Goal: Information Seeking & Learning: Learn about a topic

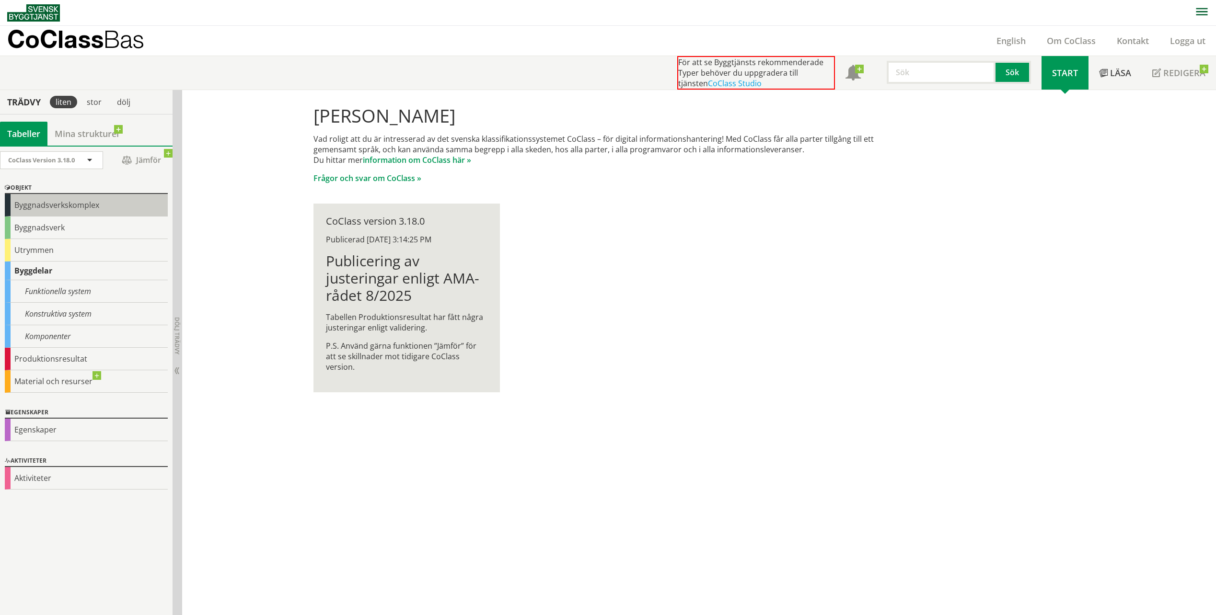
click at [27, 210] on div "Byggnadsverkskomplex" at bounding box center [86, 205] width 163 height 23
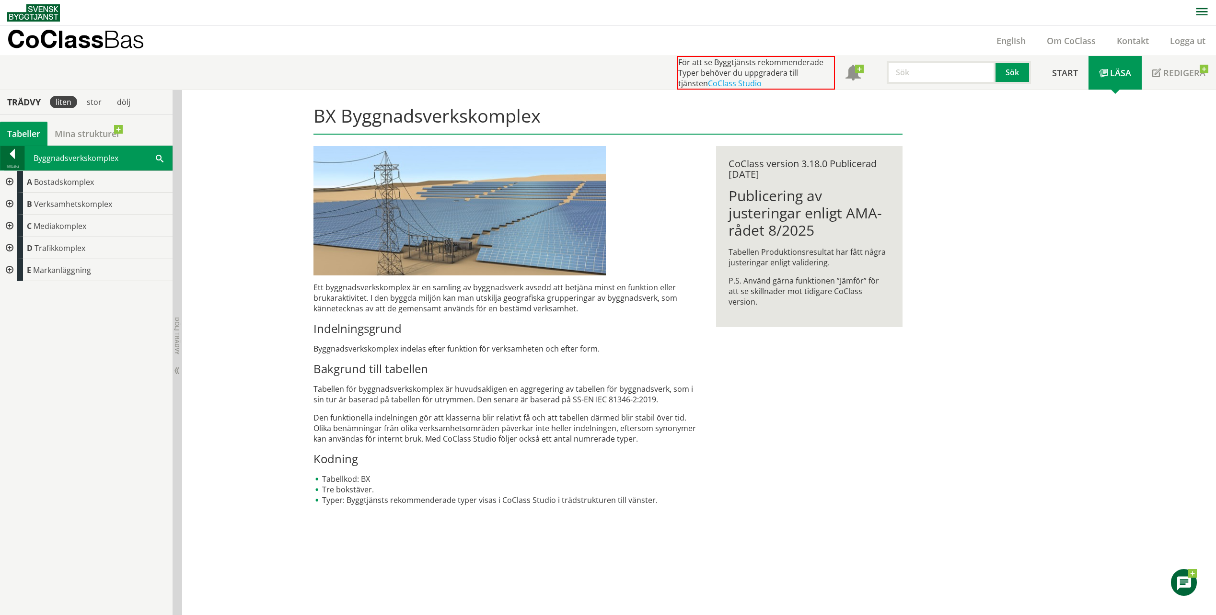
click at [13, 151] on div at bounding box center [12, 155] width 24 height 13
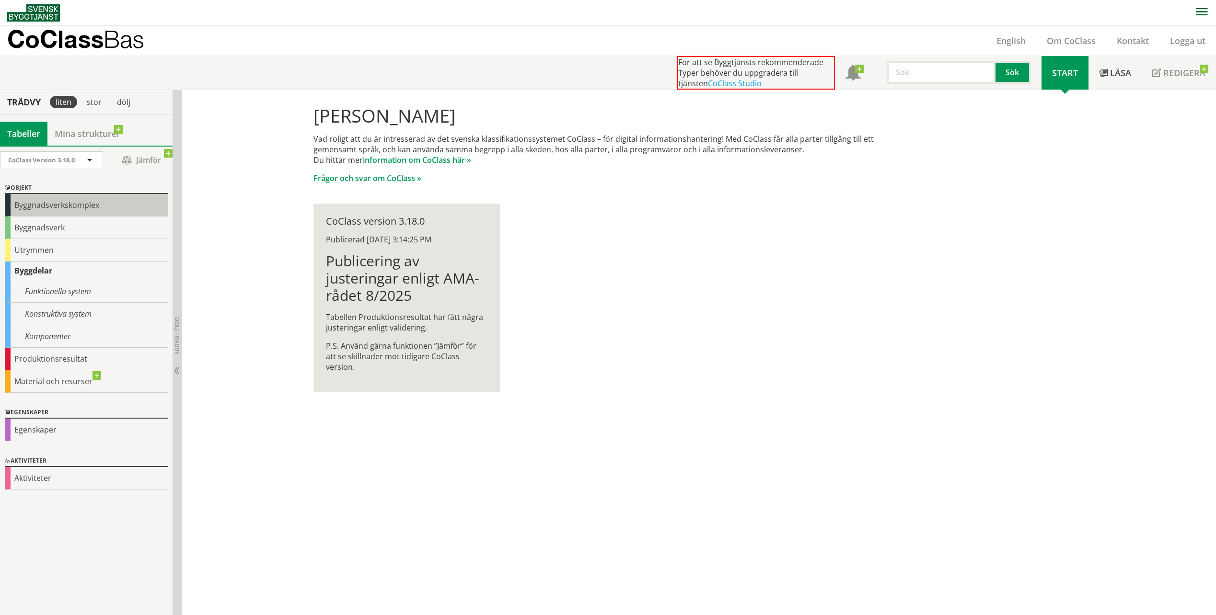
click at [64, 206] on div "Byggnadsverkskomplex" at bounding box center [86, 205] width 163 height 23
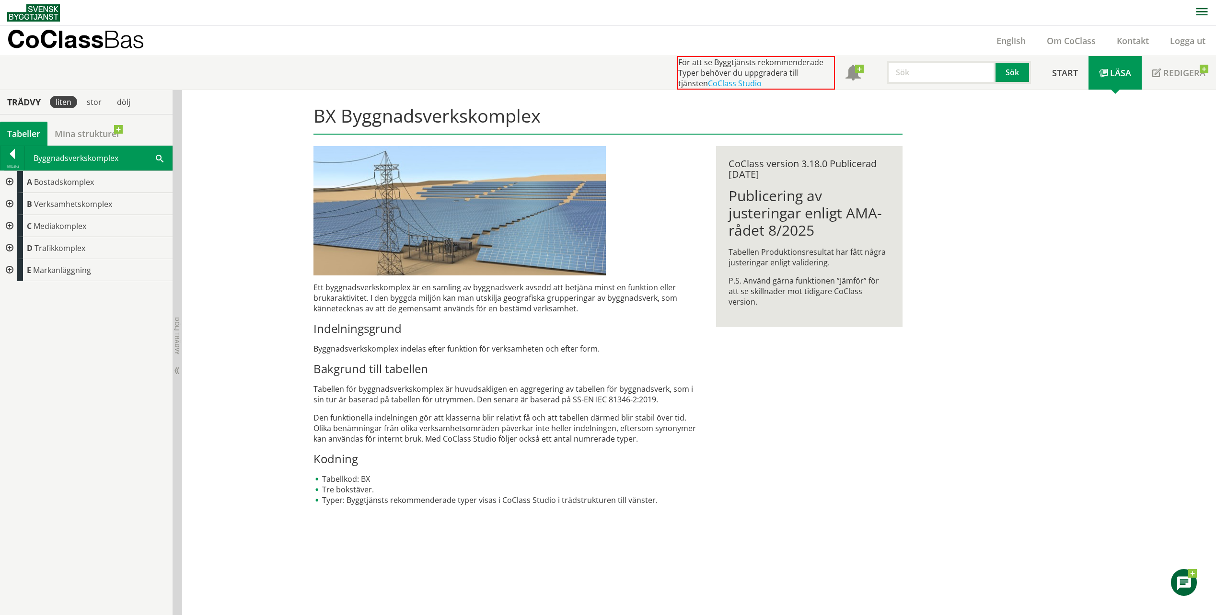
click at [11, 244] on div at bounding box center [8, 248] width 17 height 22
click at [14, 266] on div at bounding box center [16, 270] width 17 height 22
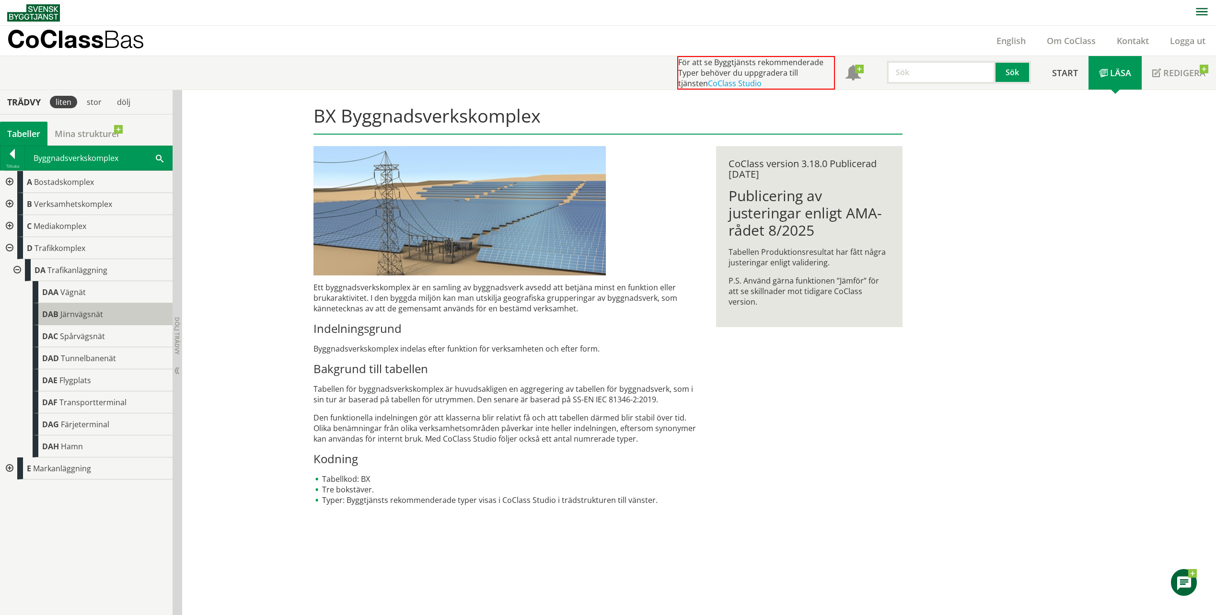
click at [59, 314] on div "DAB Järnvägsnät" at bounding box center [103, 314] width 140 height 22
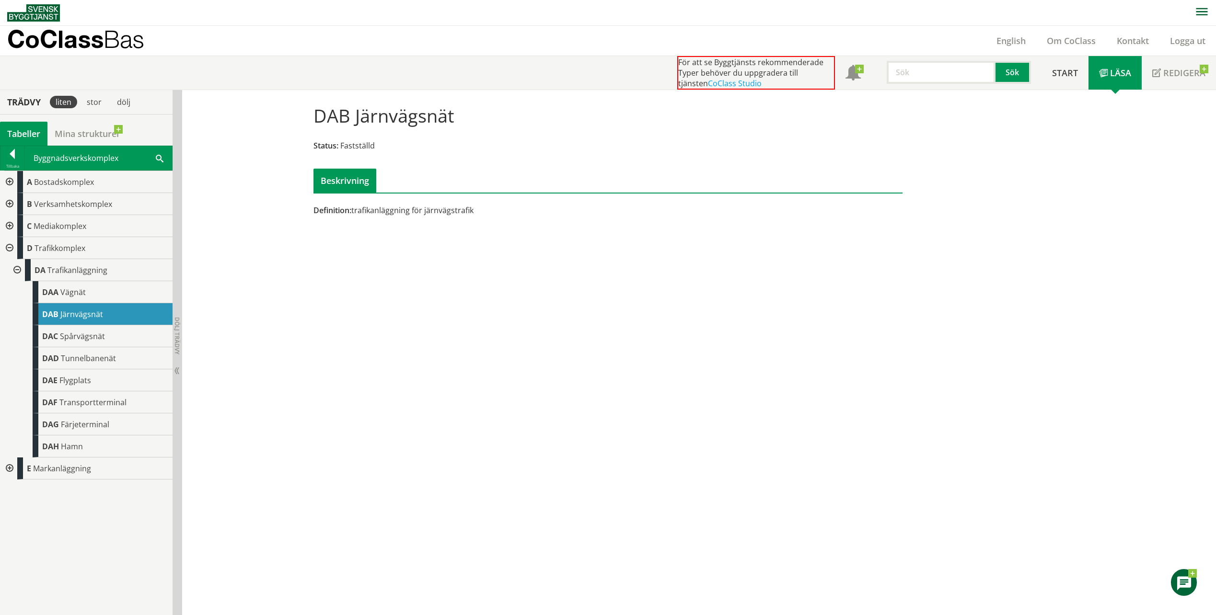
click at [10, 467] on div at bounding box center [8, 469] width 17 height 22
click at [18, 486] on div at bounding box center [16, 491] width 17 height 22
click at [18, 487] on div at bounding box center [16, 491] width 17 height 22
click at [8, 462] on div at bounding box center [8, 469] width 17 height 22
click at [77, 320] on div "DAB Järnvägsnät" at bounding box center [103, 314] width 140 height 22
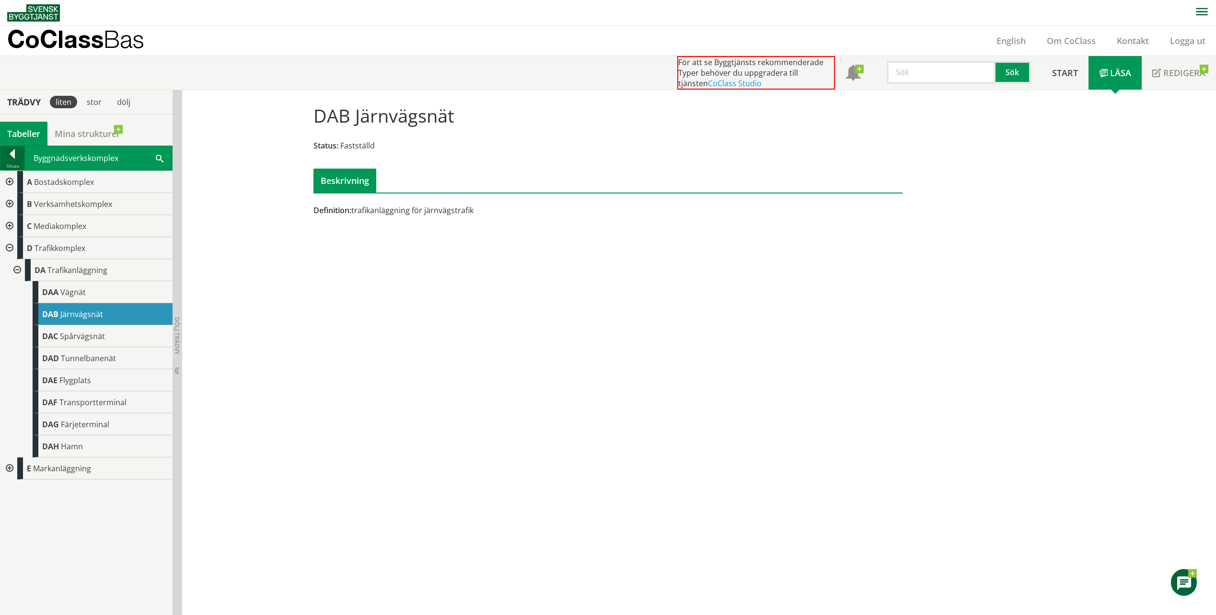
click at [12, 152] on div at bounding box center [12, 155] width 24 height 13
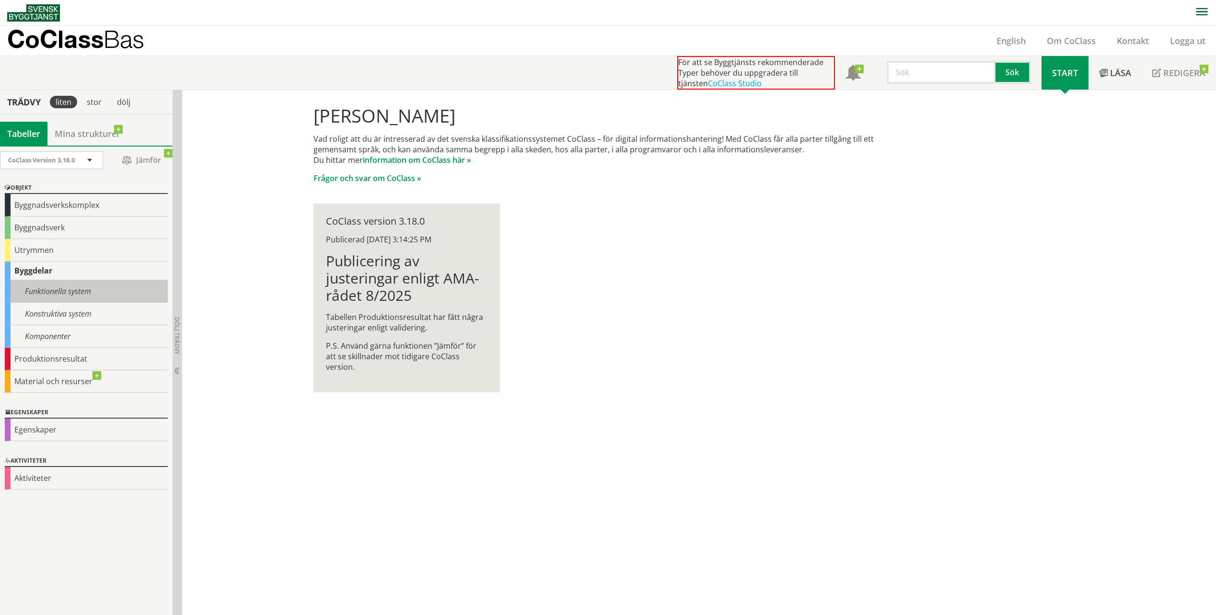
click at [97, 293] on div "Funktionella system" at bounding box center [86, 291] width 163 height 23
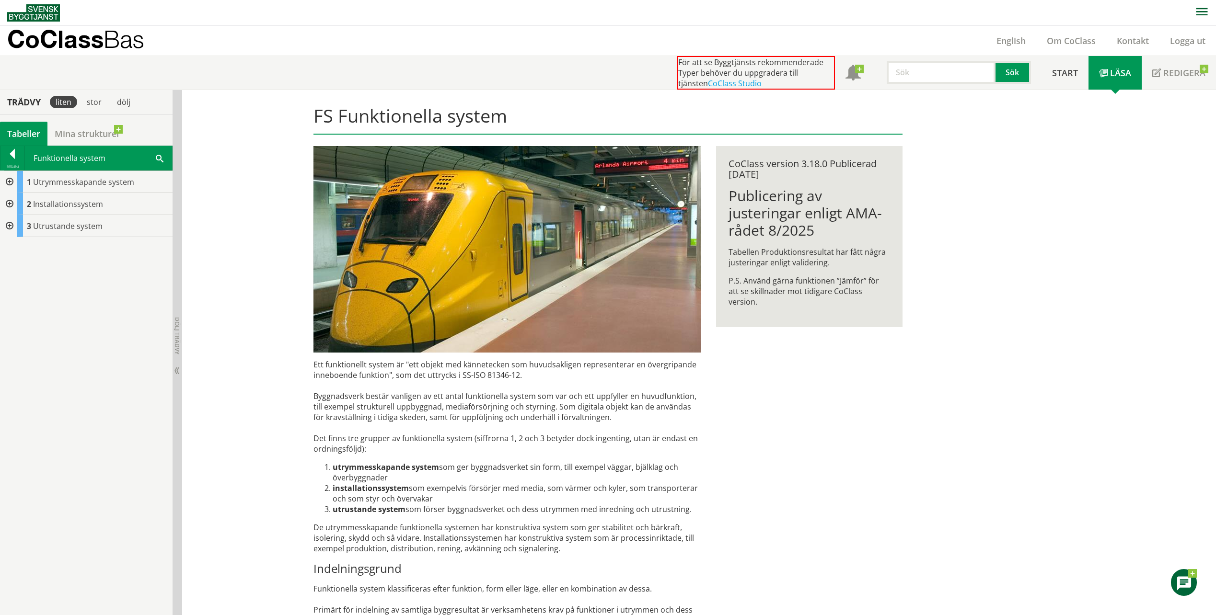
click at [9, 203] on div at bounding box center [8, 204] width 17 height 22
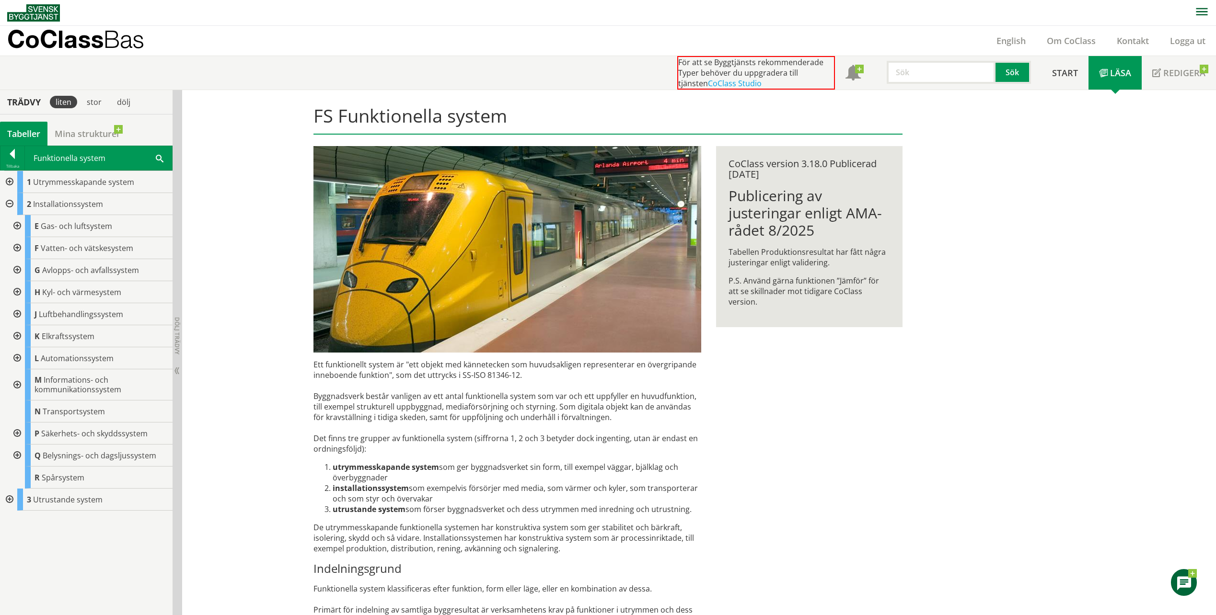
click at [14, 230] on div at bounding box center [16, 226] width 17 height 22
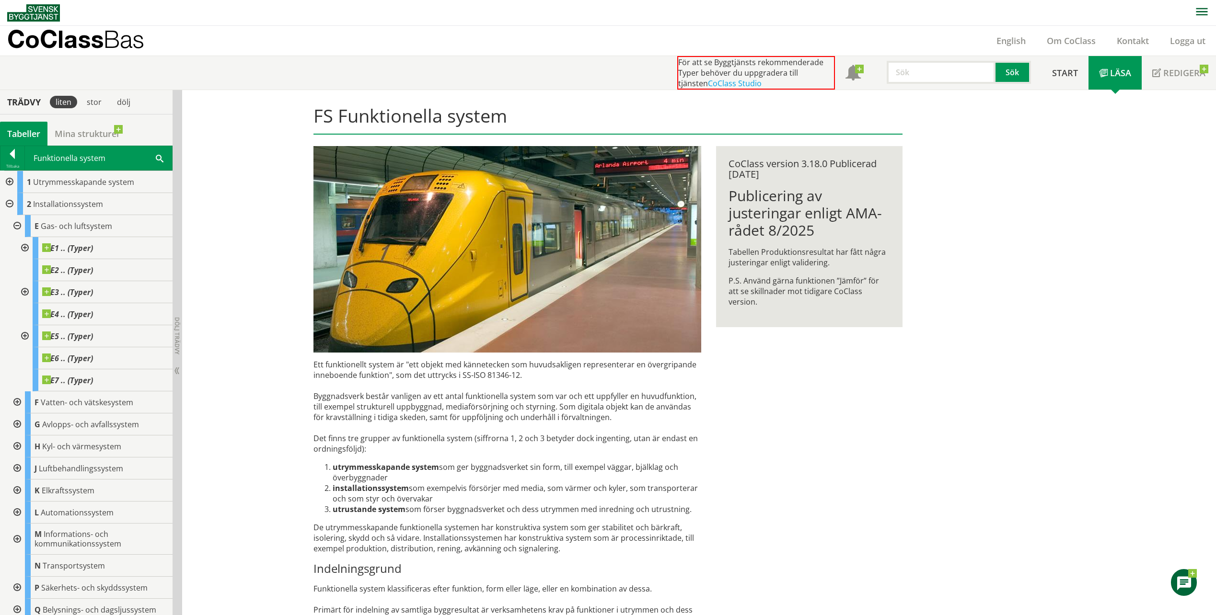
click at [15, 226] on div at bounding box center [16, 226] width 17 height 22
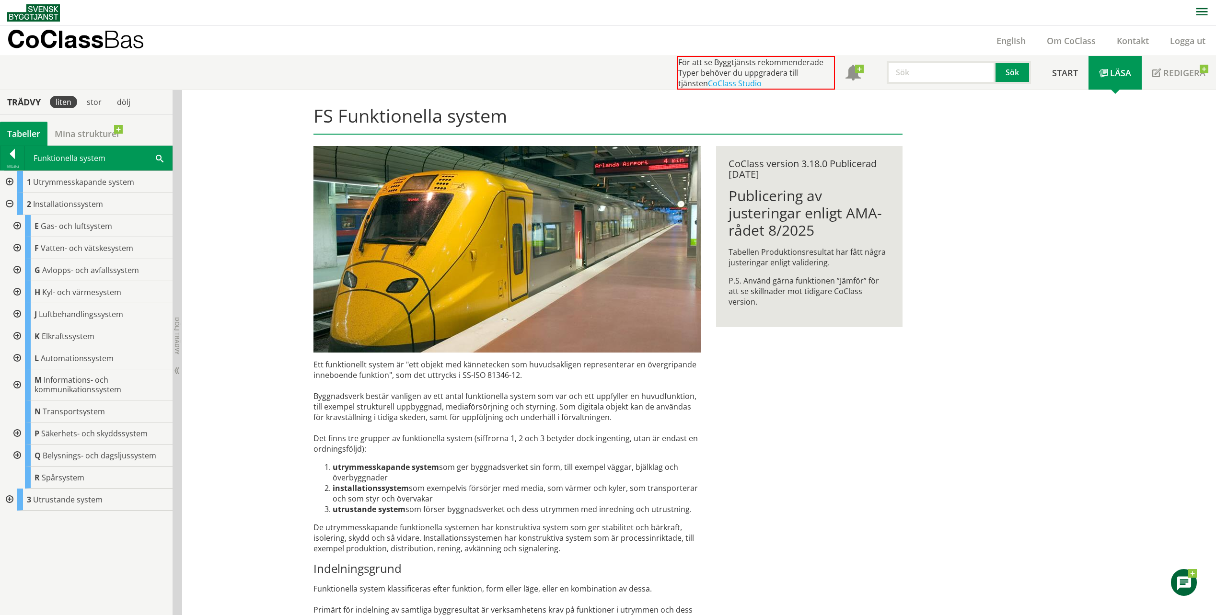
click at [15, 334] on div at bounding box center [16, 336] width 17 height 22
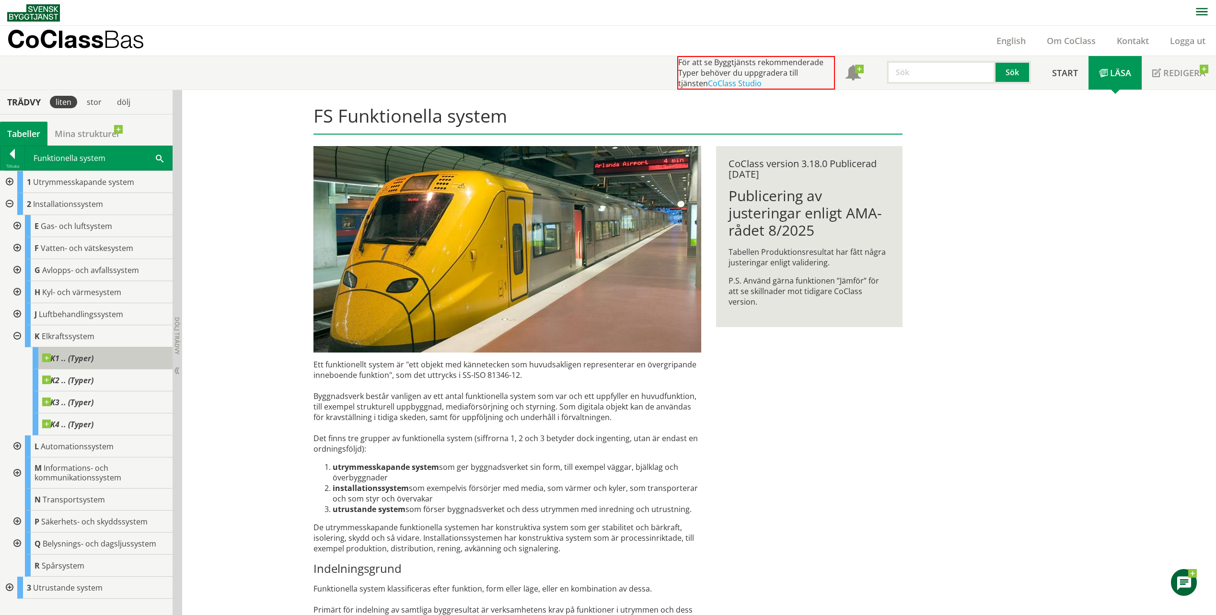
click at [93, 354] on span at bounding box center [93, 354] width 0 height 0
click at [78, 358] on span "K1 .. (Typer)" at bounding box center [67, 359] width 51 height 10
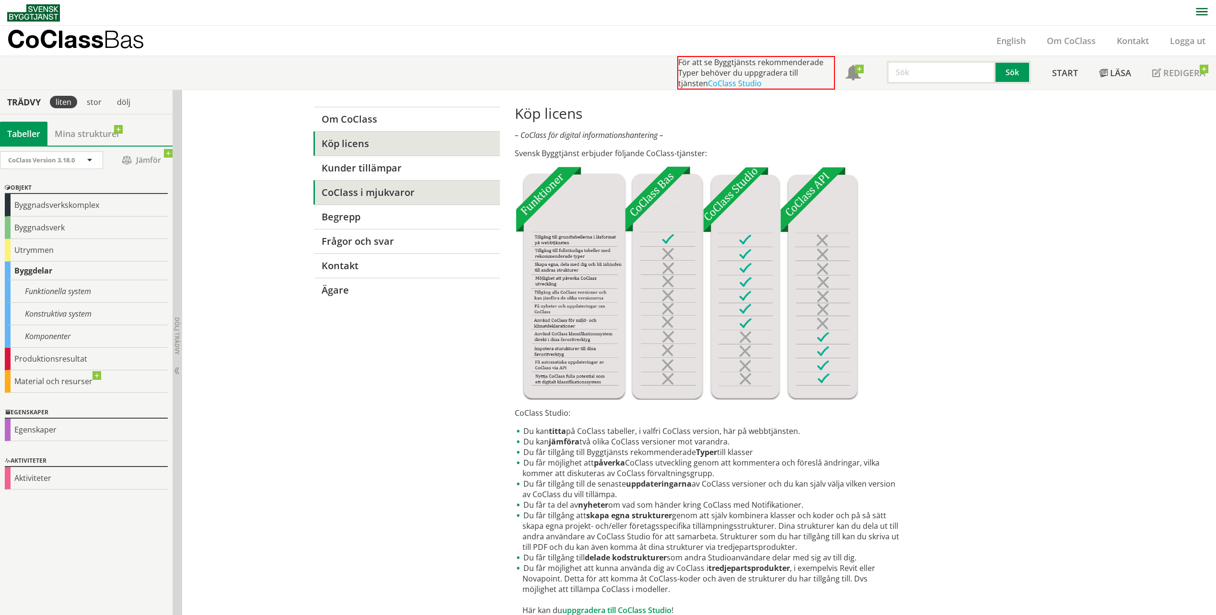
click at [394, 182] on link "CoClass i mjukvaror" at bounding box center [406, 192] width 186 height 24
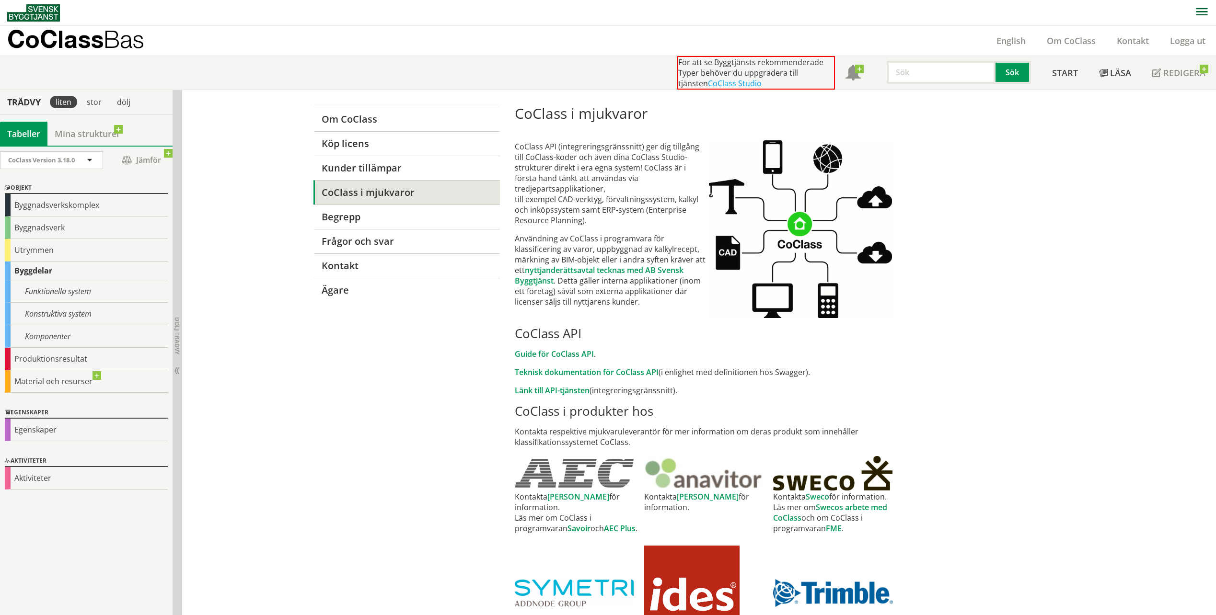
click at [105, 308] on div "Konstruktiva system" at bounding box center [86, 314] width 163 height 23
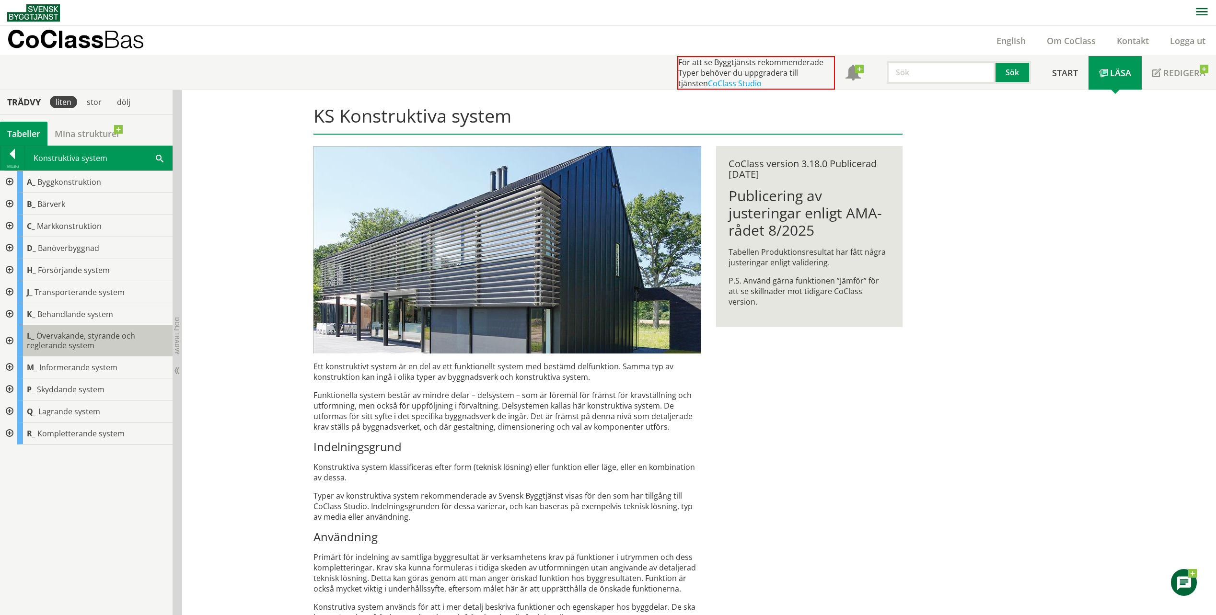
click at [60, 336] on span "Övervakande, styrande och reglerande system" at bounding box center [81, 341] width 108 height 20
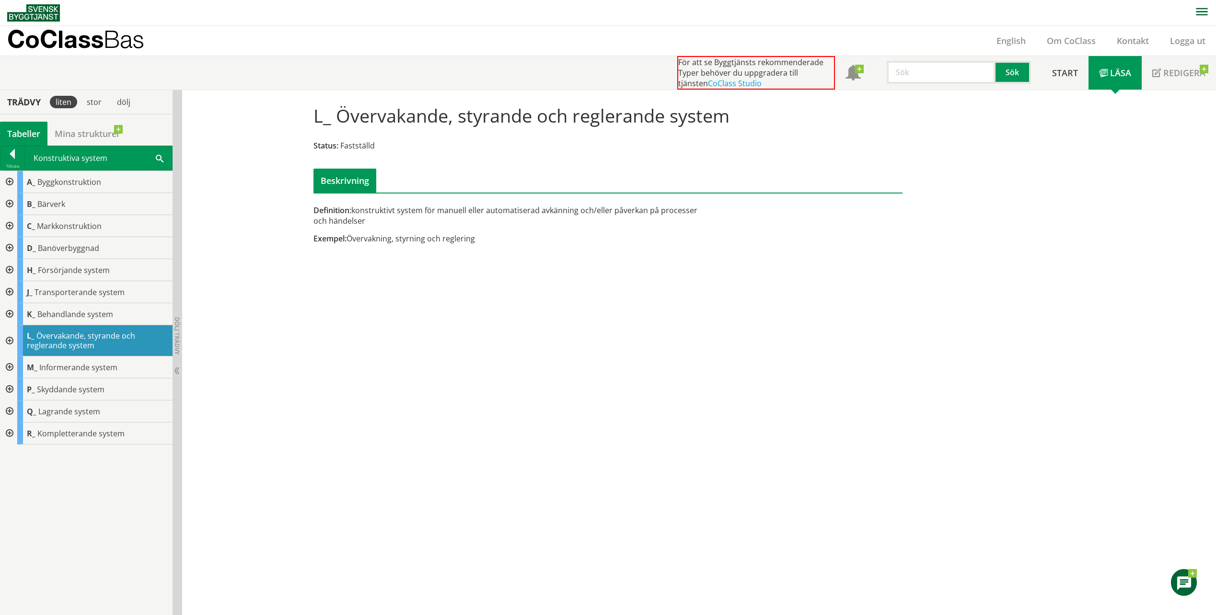
click at [11, 246] on div at bounding box center [8, 248] width 17 height 22
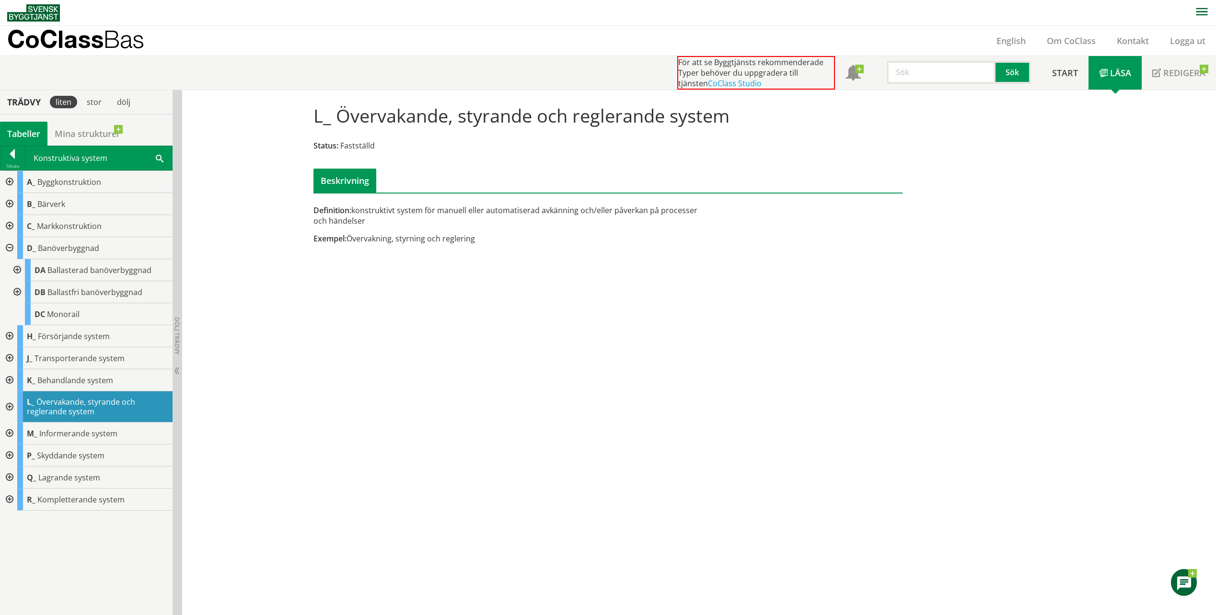
click at [16, 269] on div at bounding box center [16, 270] width 17 height 22
